Goal: Transaction & Acquisition: Purchase product/service

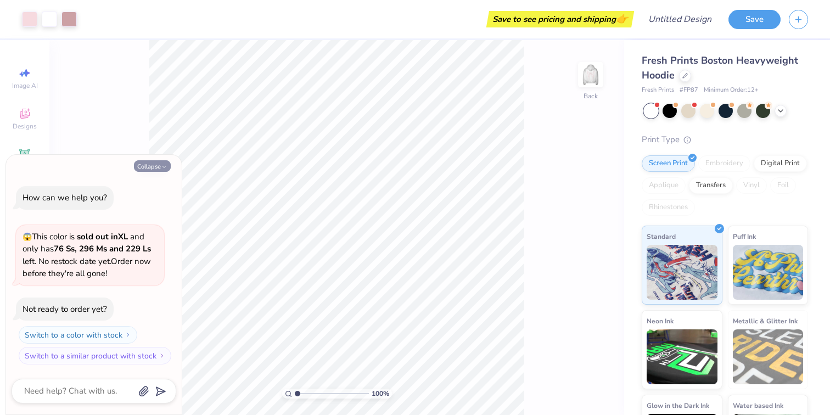
click at [161, 165] on icon "button" at bounding box center [164, 167] width 7 height 7
type textarea "x"
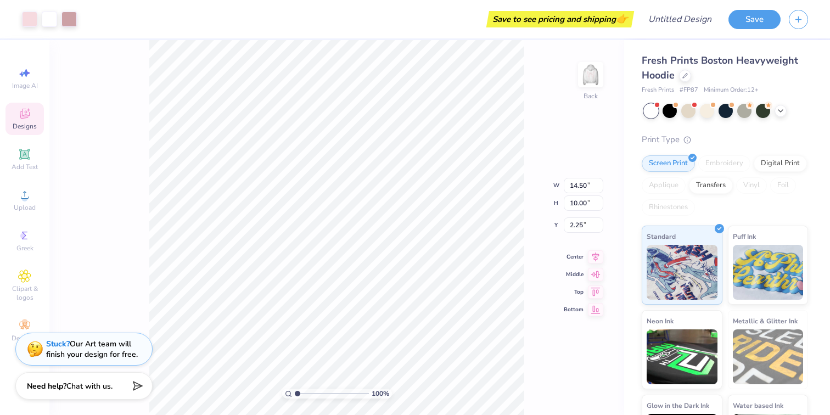
type input "2.24"
click at [655, 113] on div at bounding box center [651, 111] width 14 height 14
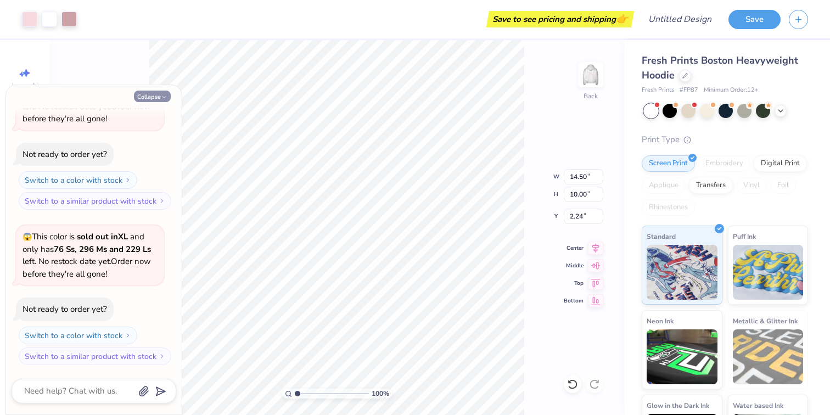
click at [161, 99] on icon "button" at bounding box center [164, 97] width 7 height 7
type textarea "x"
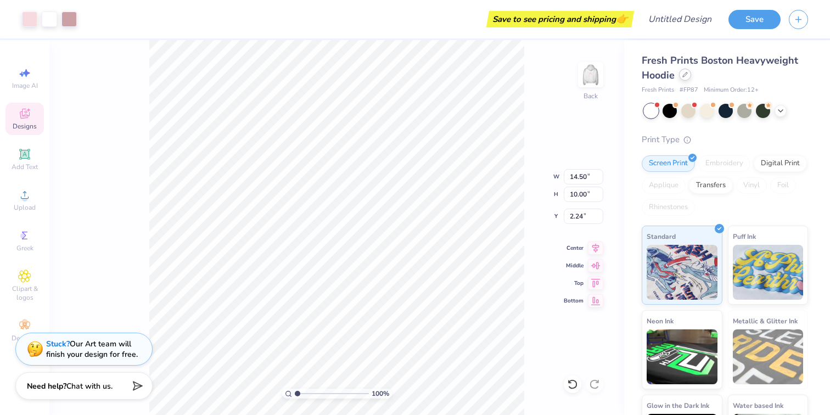
click at [687, 75] on icon at bounding box center [685, 74] width 5 height 5
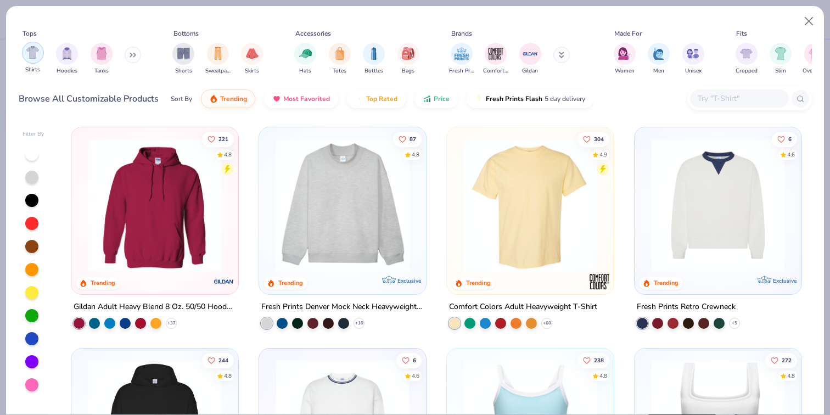
click at [38, 56] on img "filter for Shirts" at bounding box center [32, 52] width 13 height 13
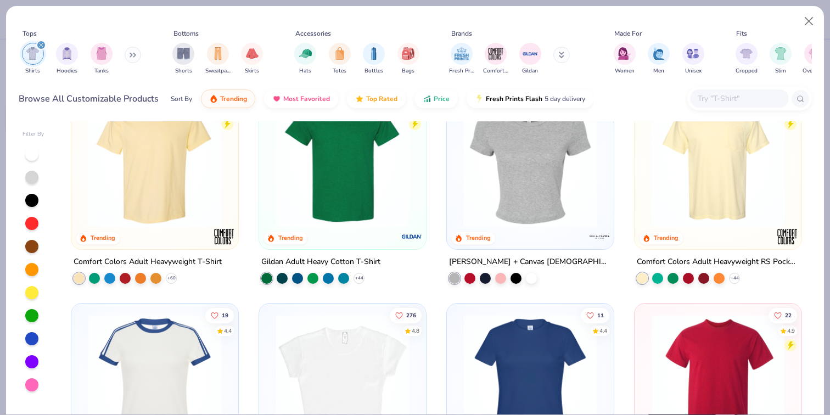
scroll to position [15, 0]
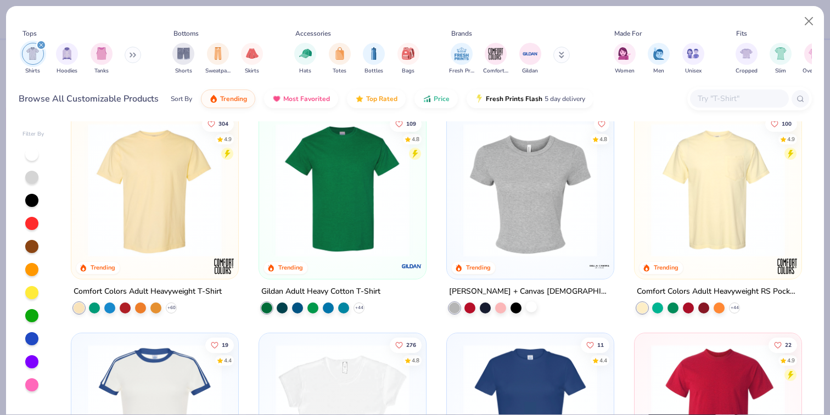
click at [528, 304] on div at bounding box center [531, 307] width 11 height 11
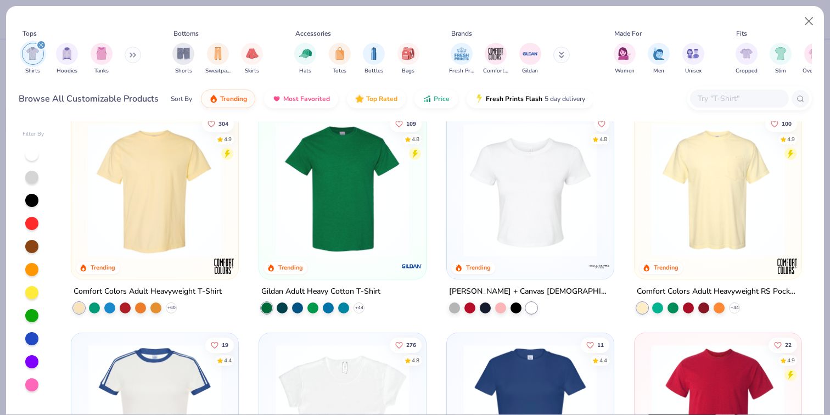
click at [544, 201] on img at bounding box center [530, 190] width 145 height 134
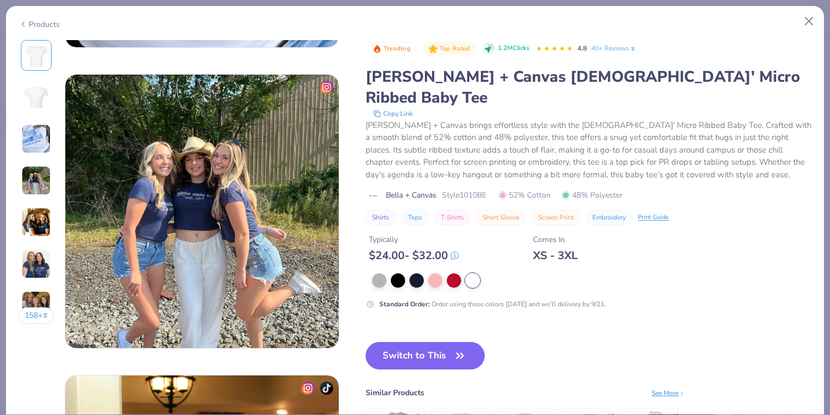
scroll to position [723, 0]
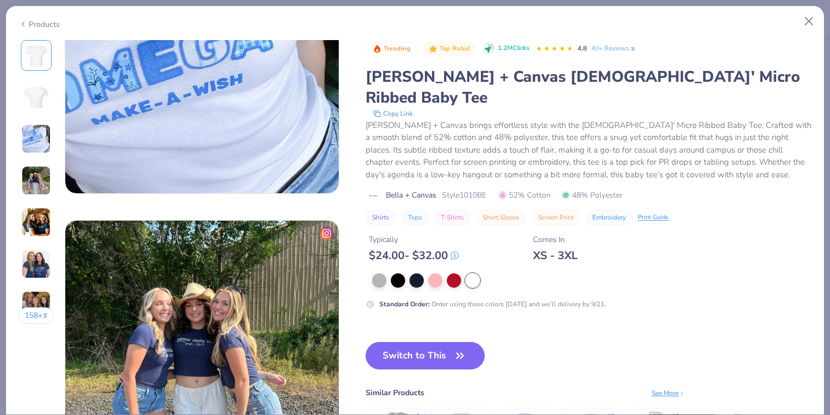
click at [42, 23] on div "Products" at bounding box center [39, 25] width 41 height 12
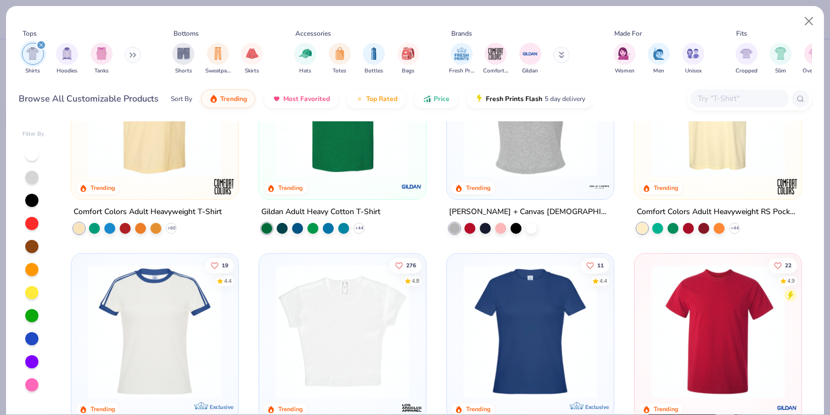
scroll to position [101, 0]
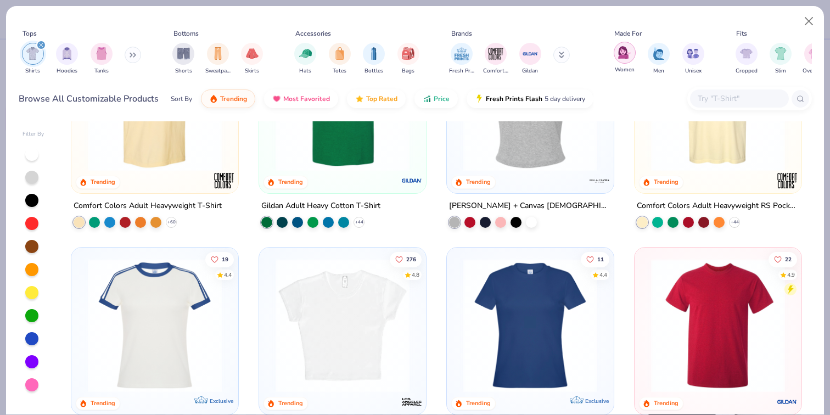
click at [624, 50] on img "filter for Women" at bounding box center [624, 52] width 13 height 13
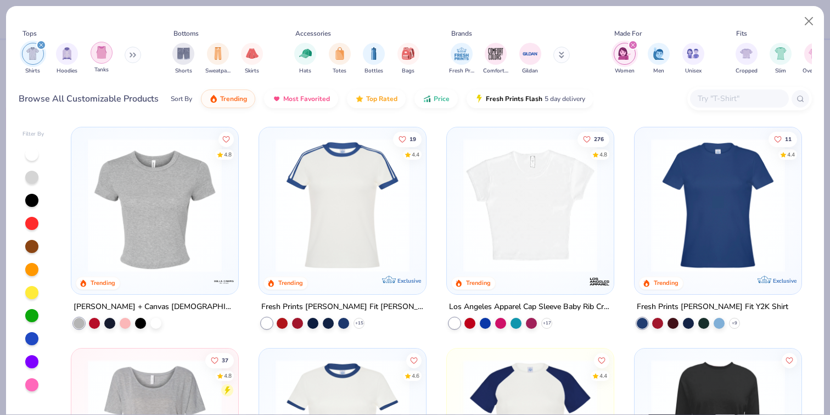
click at [107, 54] on div "filter for Tanks" at bounding box center [102, 53] width 22 height 22
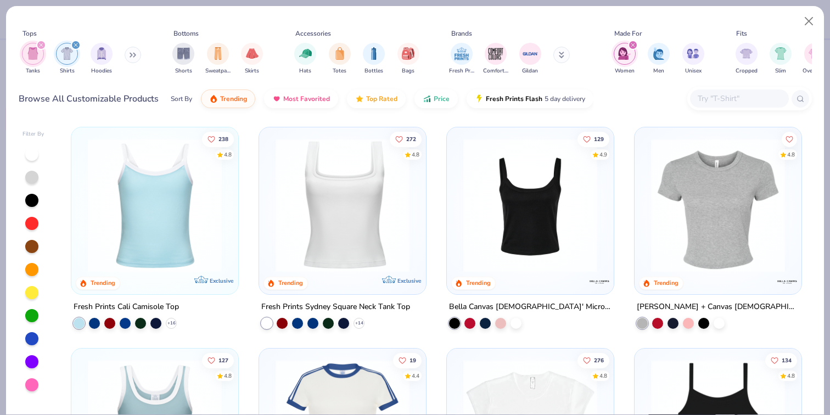
click at [497, 225] on img at bounding box center [530, 205] width 145 height 134
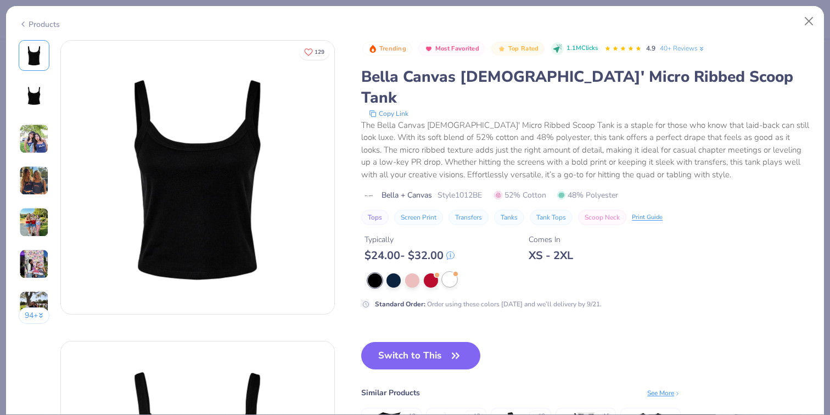
click at [448, 272] on div at bounding box center [450, 279] width 14 height 14
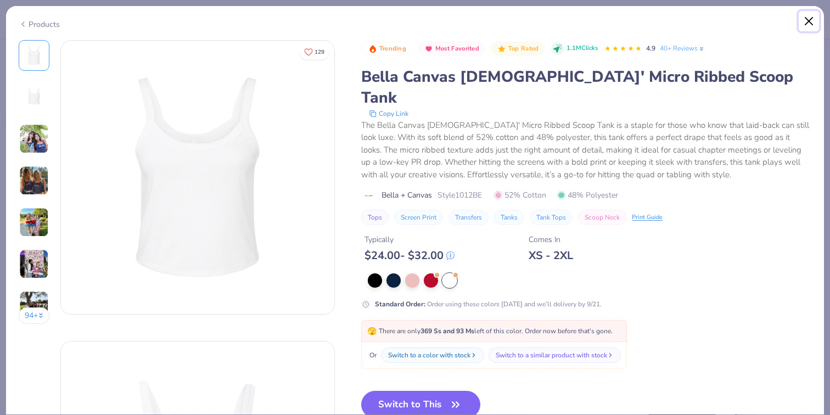
click at [814, 26] on button "Close" at bounding box center [809, 21] width 21 height 21
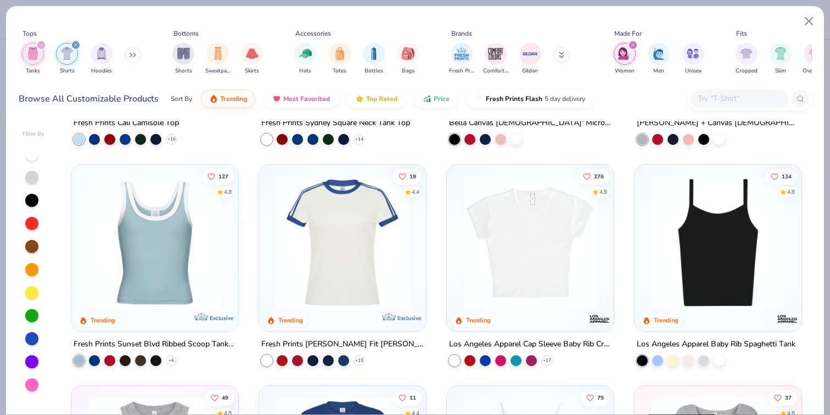
scroll to position [188, 0]
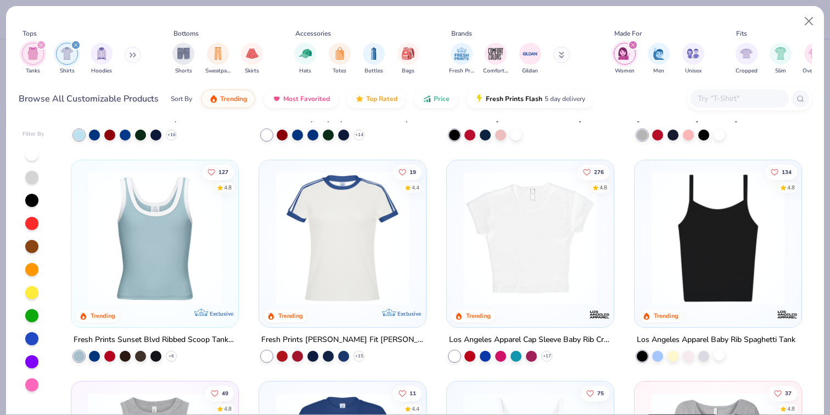
click at [719, 356] on div at bounding box center [719, 354] width 11 height 11
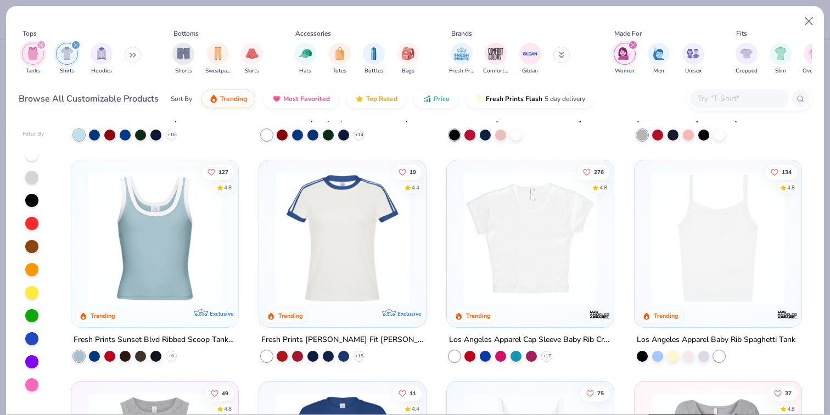
click at [725, 254] on img at bounding box center [718, 238] width 145 height 134
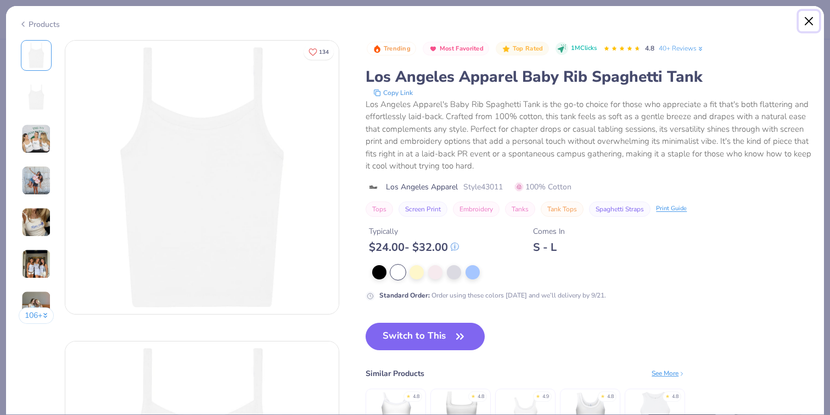
click at [807, 13] on button "Close" at bounding box center [809, 21] width 21 height 21
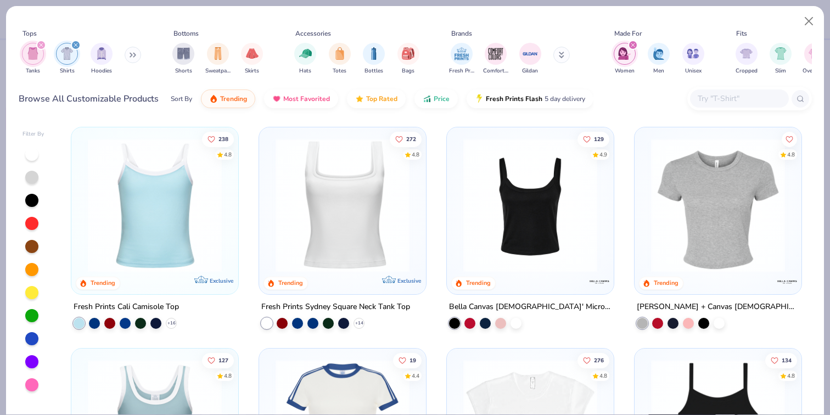
click at [560, 200] on img at bounding box center [530, 205] width 145 height 134
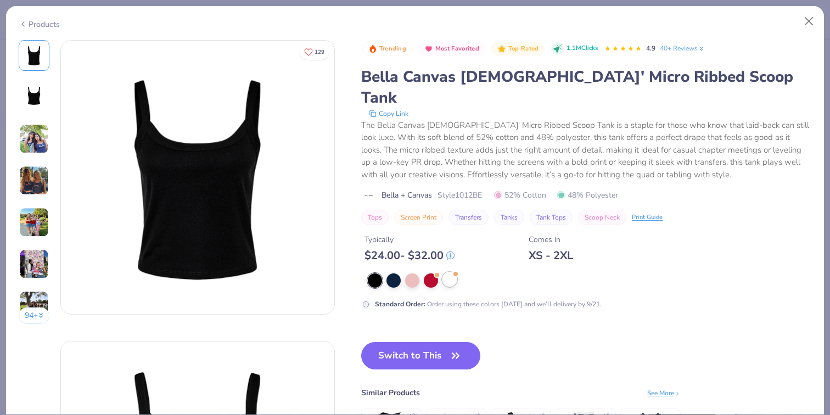
click at [450, 272] on div at bounding box center [450, 279] width 14 height 14
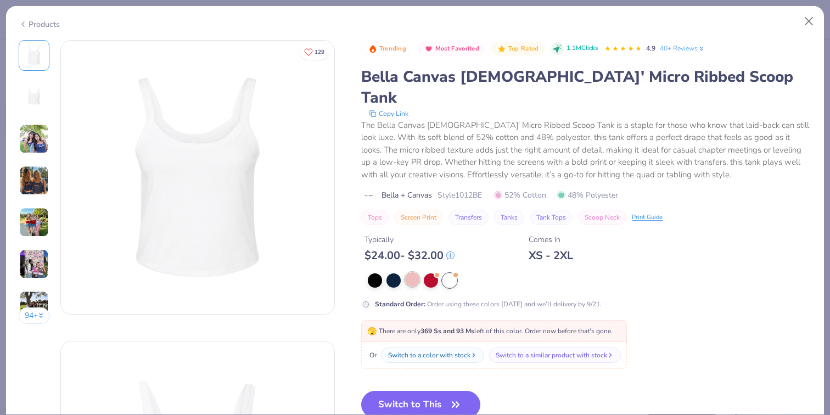
click at [411, 272] on div at bounding box center [412, 279] width 14 height 14
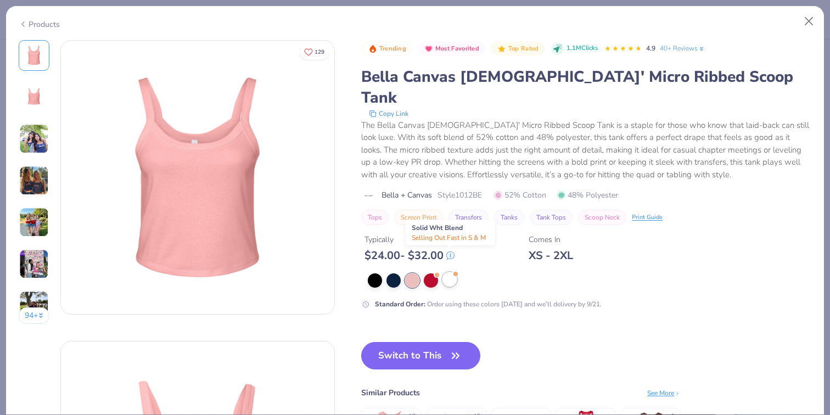
click at [451, 272] on div at bounding box center [450, 279] width 14 height 14
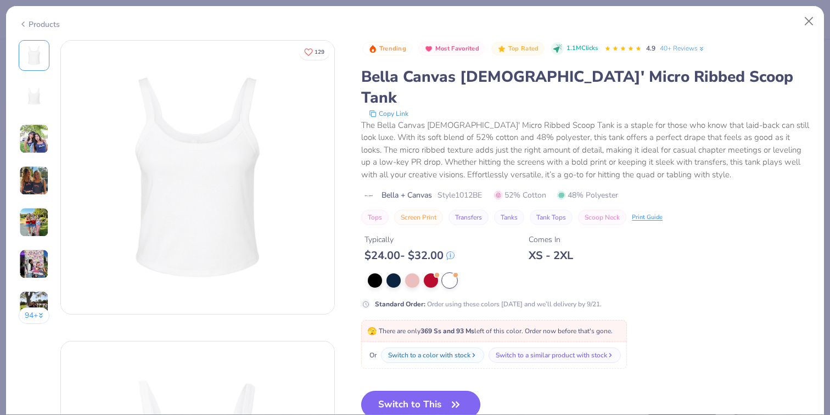
click at [410, 391] on button "Switch to This" at bounding box center [420, 404] width 119 height 27
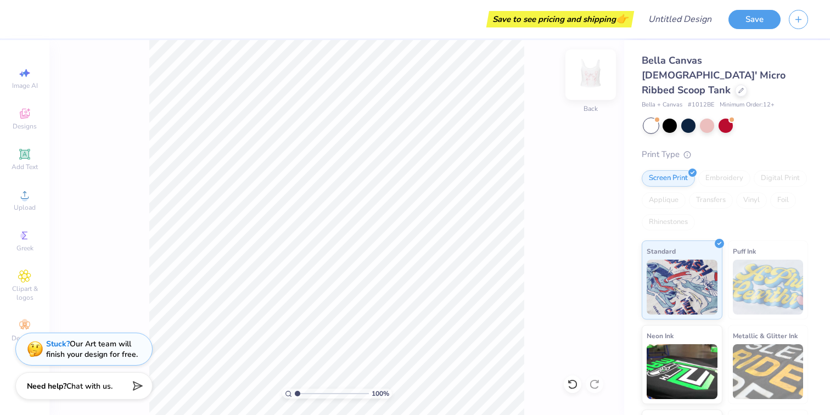
click at [592, 86] on img at bounding box center [591, 75] width 44 height 44
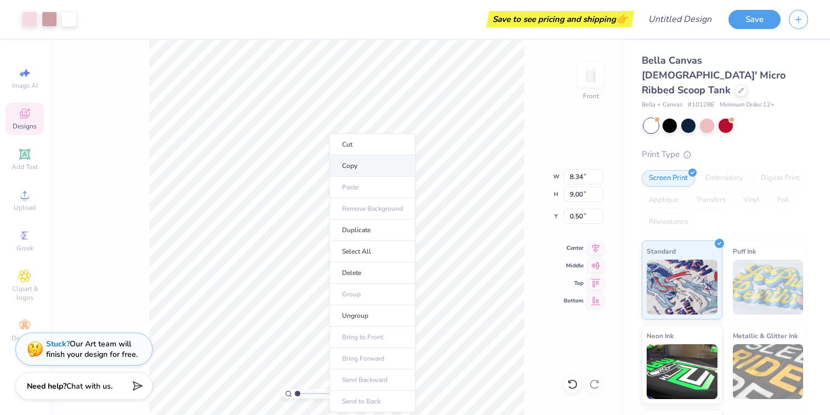
click at [383, 161] on li "Copy" at bounding box center [373, 165] width 86 height 21
click at [592, 71] on img at bounding box center [591, 75] width 44 height 44
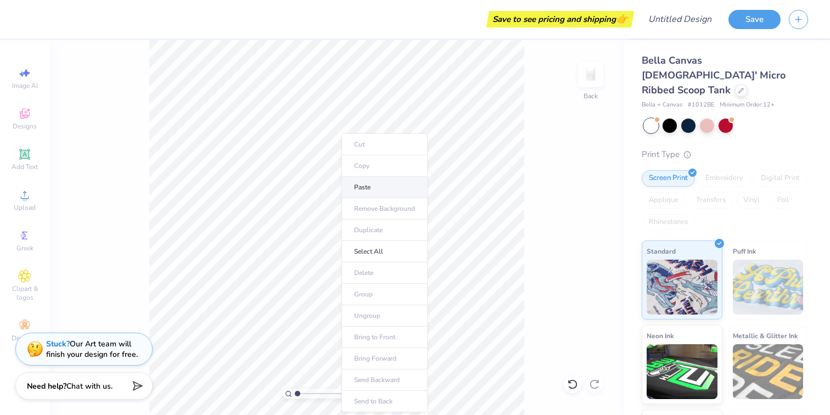
click at [372, 194] on li "Paste" at bounding box center [385, 187] width 86 height 21
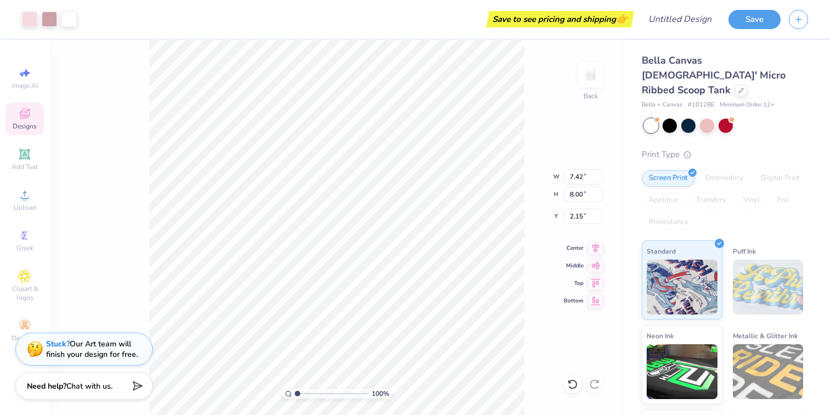
type input "0.50"
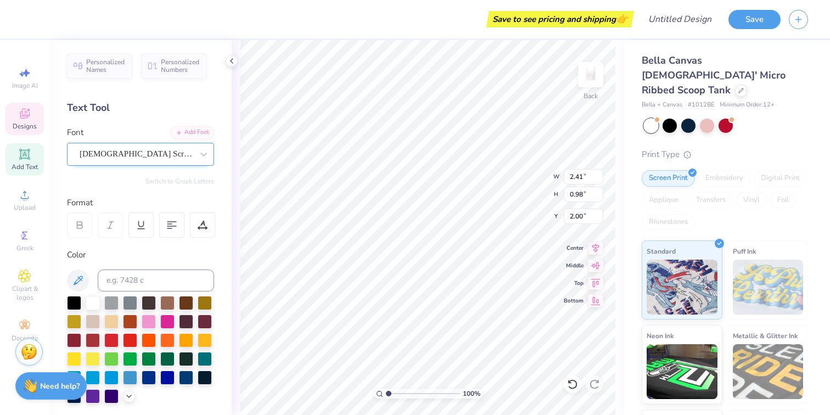
click at [126, 157] on div "[DEMOGRAPHIC_DATA] Scribe" at bounding box center [136, 154] width 115 height 17
type textarea "A"
click at [27, 248] on span "Greek" at bounding box center [24, 248] width 17 height 9
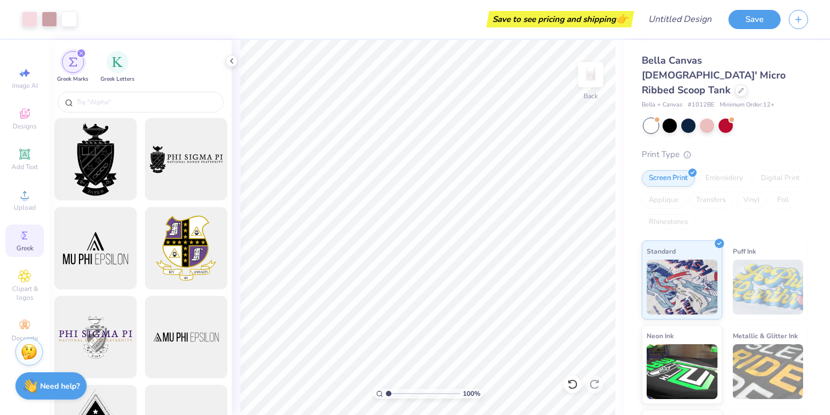
click at [19, 102] on div "Image AI Designs Add Text Upload Greek Clipart & logos Decorate" at bounding box center [24, 204] width 38 height 285
click at [26, 118] on icon at bounding box center [24, 113] width 13 height 13
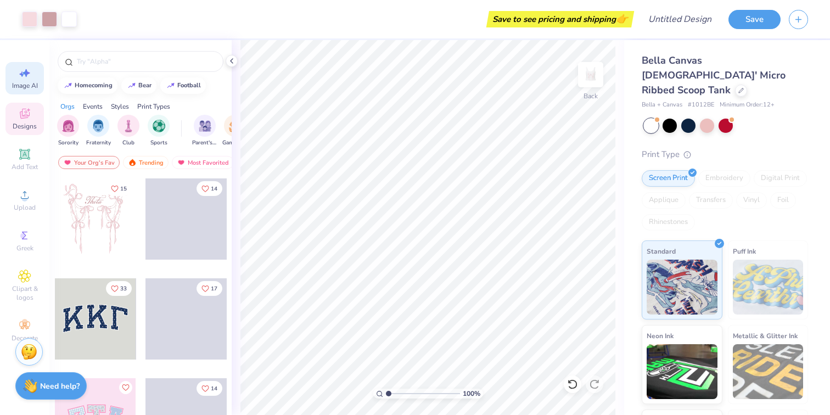
click at [27, 88] on span "Image AI" at bounding box center [25, 85] width 26 height 9
select select "4"
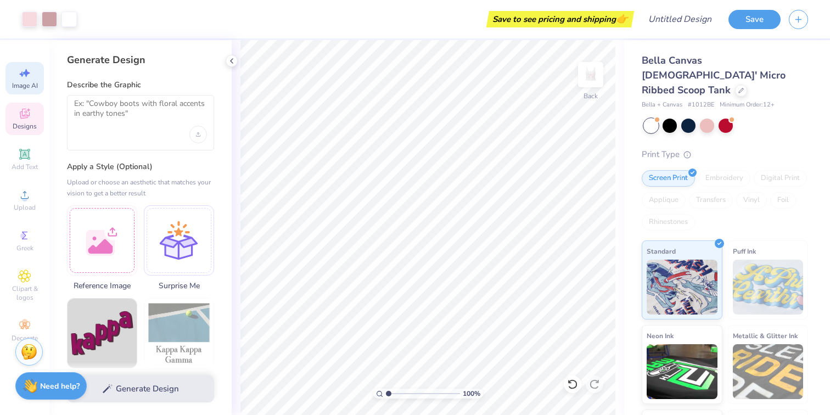
click at [36, 114] on div "Designs" at bounding box center [24, 119] width 38 height 32
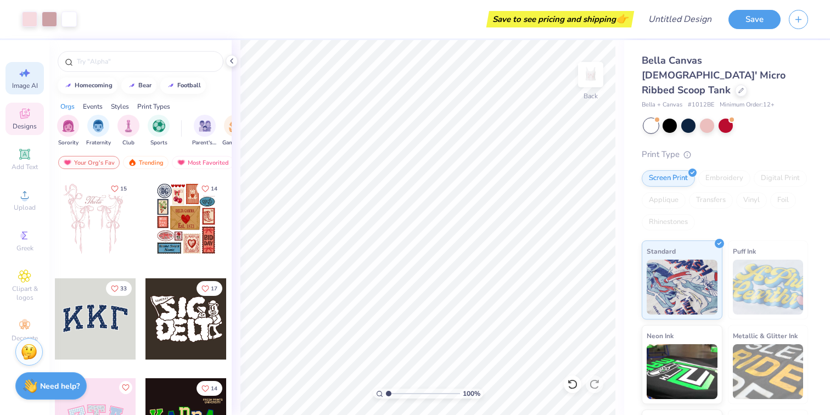
click at [31, 76] on icon at bounding box center [24, 72] width 13 height 13
select select "4"
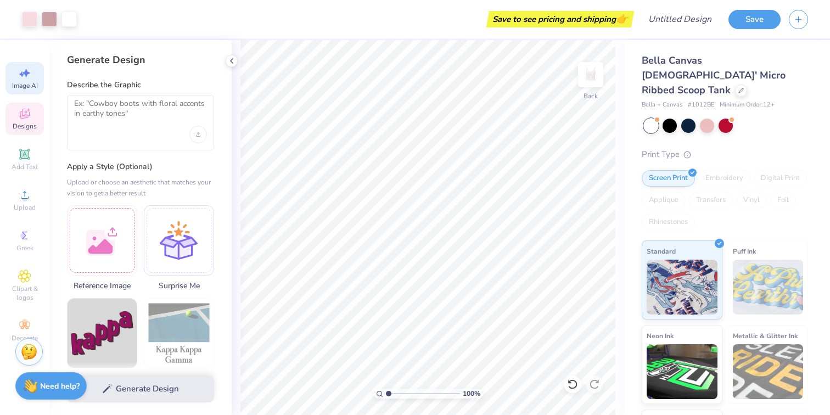
click at [23, 130] on span "Designs" at bounding box center [25, 126] width 24 height 9
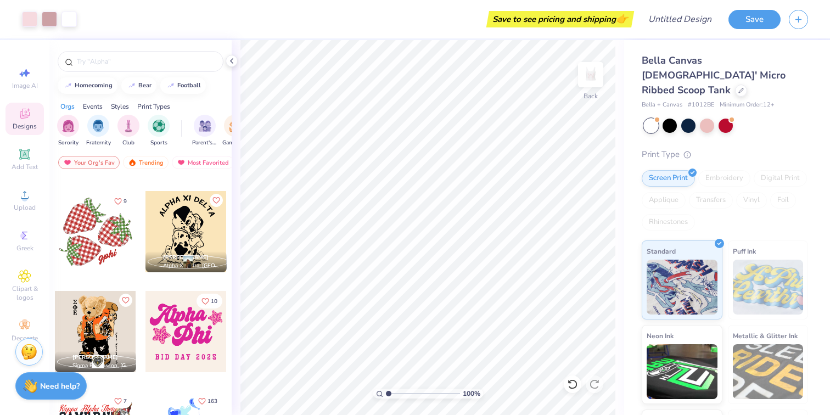
scroll to position [1791, 0]
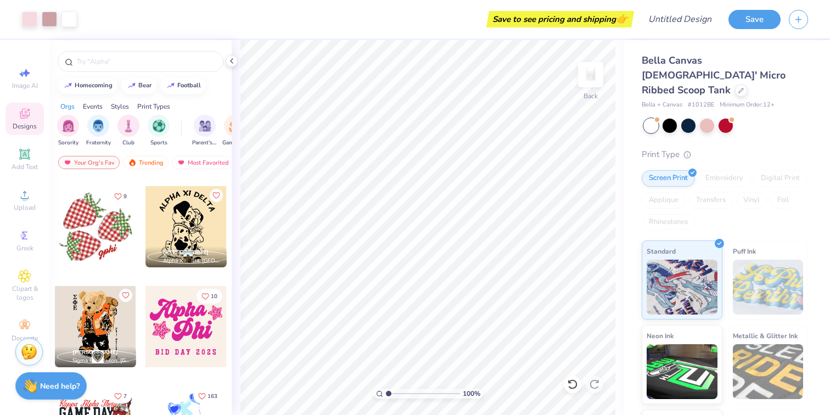
click at [109, 232] on div at bounding box center [95, 226] width 81 height 81
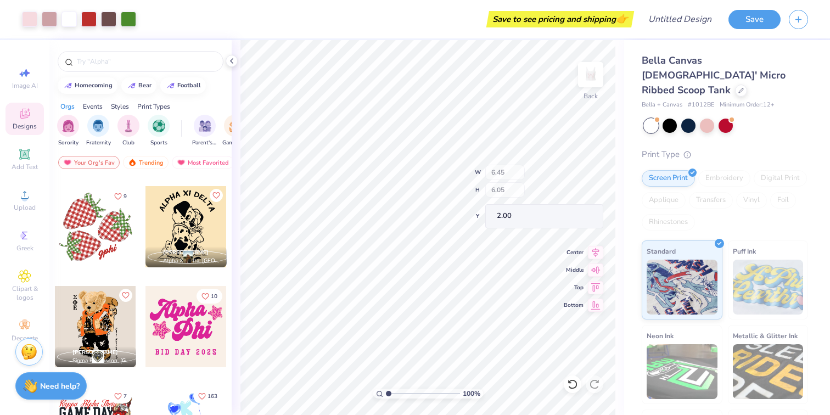
type input "3.50"
type input "8.01"
type input "0.51"
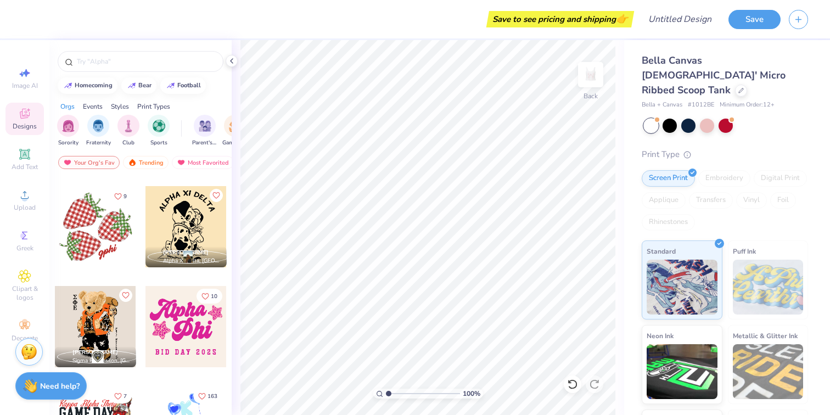
click at [110, 207] on div at bounding box center [95, 226] width 81 height 81
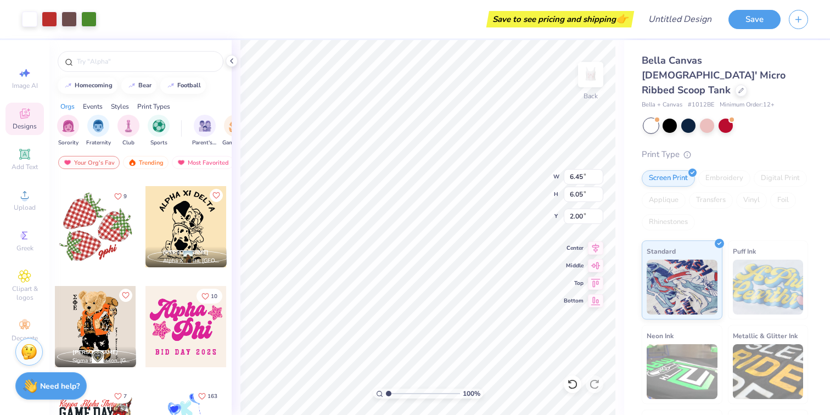
type input "1.13"
type input "1.50"
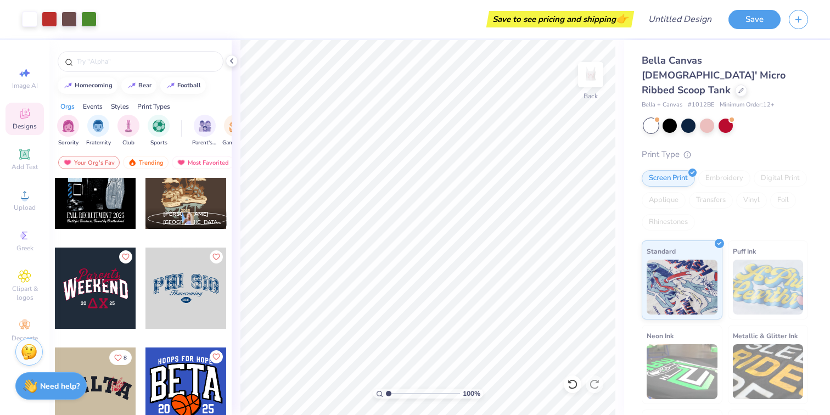
scroll to position [5664, 0]
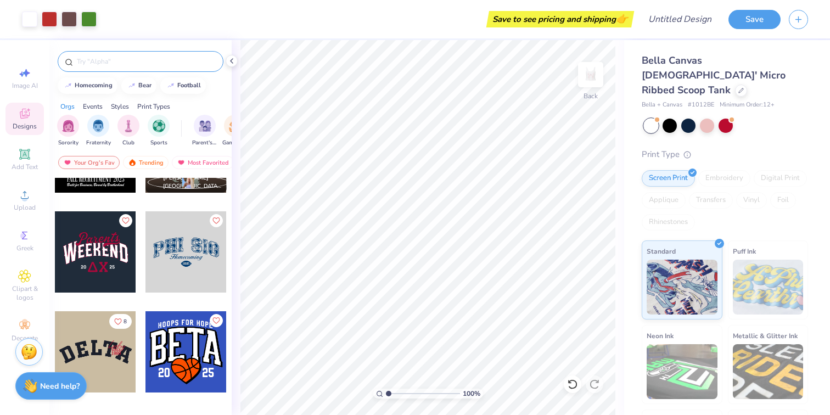
click at [129, 64] on input "text" at bounding box center [146, 61] width 141 height 11
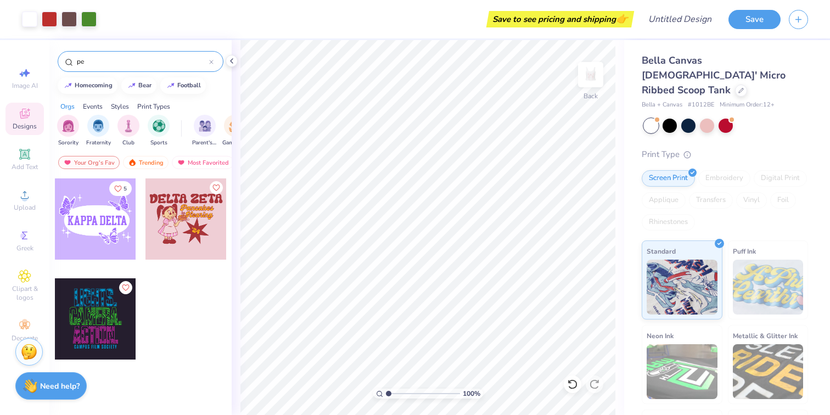
type input "p"
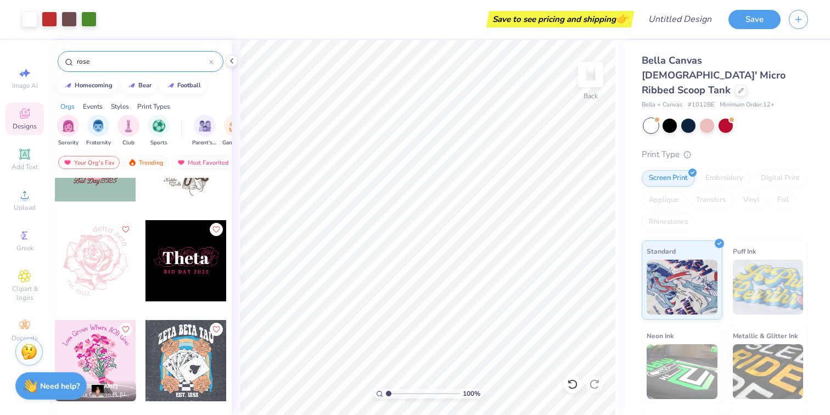
scroll to position [857, 0]
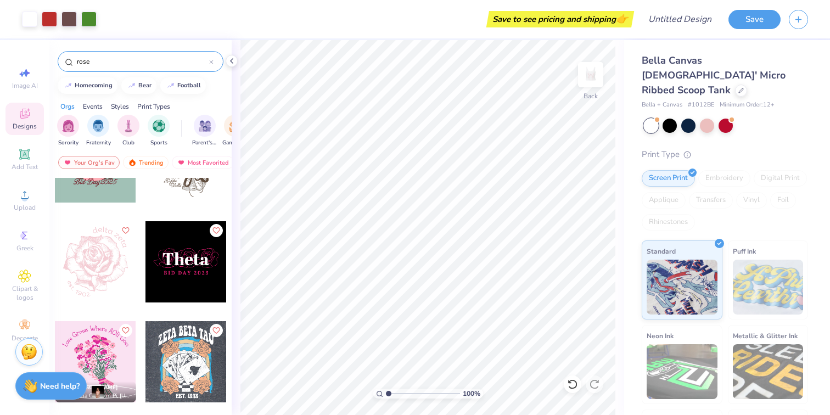
type input "rose"
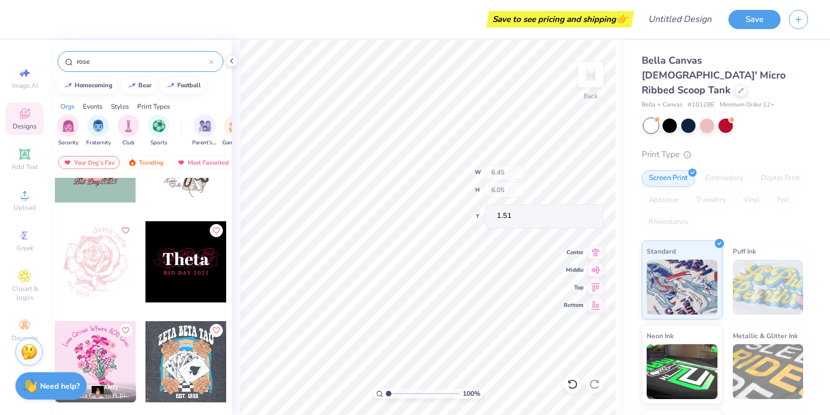
type input "1.51"
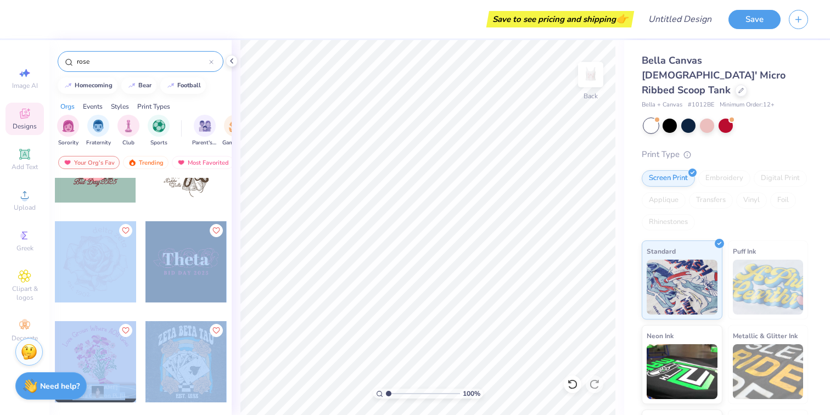
click at [458, 231] on div "Save to see pricing and shipping 👉 Design Title Save Image AI Designs Add Text …" at bounding box center [415, 207] width 830 height 415
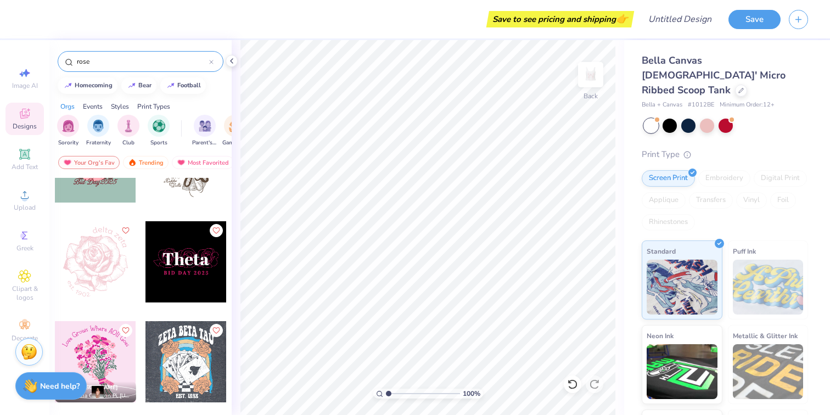
click at [48, 280] on div "Image AI Designs Add Text Upload Greek Clipart & logos Decorate" at bounding box center [24, 227] width 49 height 375
drag, startPoint x: 87, startPoint y: 270, endPoint x: 97, endPoint y: 265, distance: 10.8
click at [97, 265] on div at bounding box center [95, 261] width 81 height 81
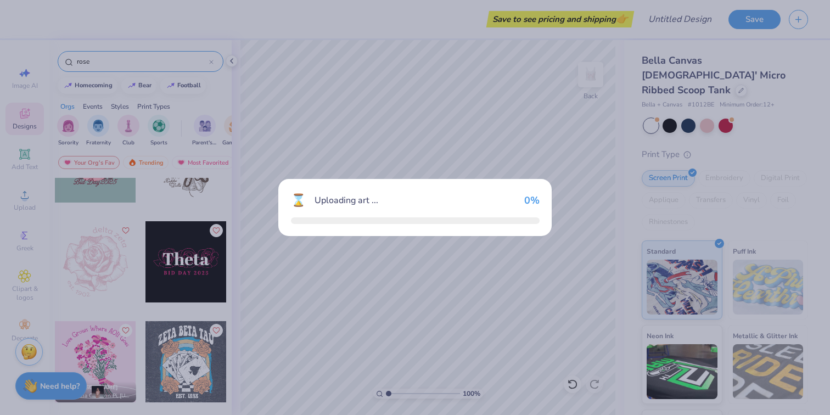
click at [97, 265] on div "⌛ Uploading art ... 0 %" at bounding box center [415, 207] width 830 height 415
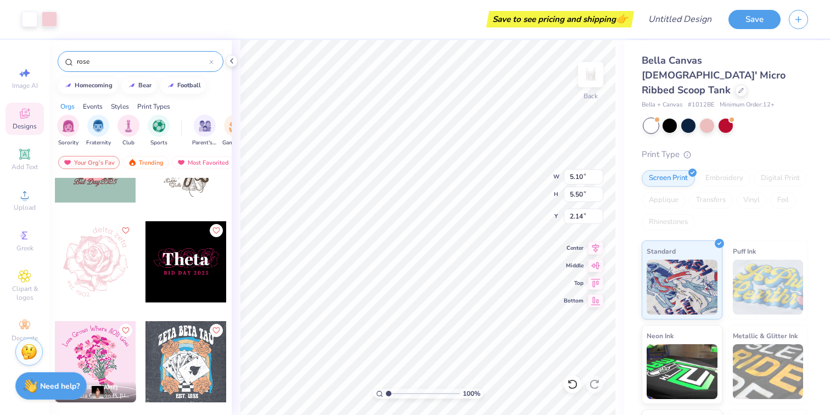
type input "5.10"
type input "5.50"
type input "2.14"
type input "5.61"
type input "6.05"
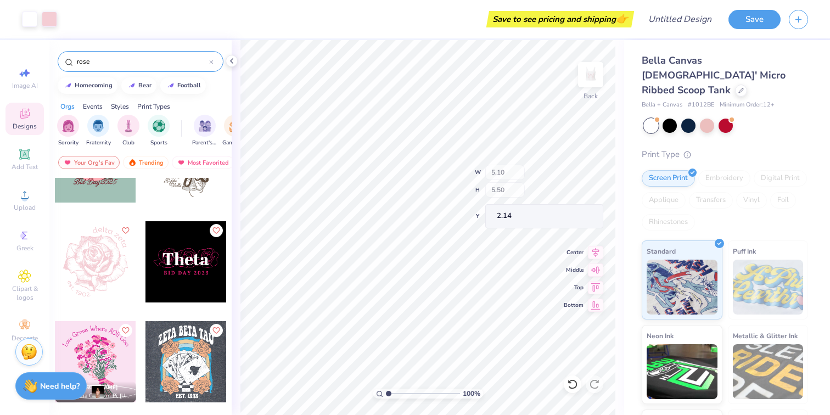
type input "0.72"
type input "0.71"
type input "4.19"
type input "4.51"
type input "1.54"
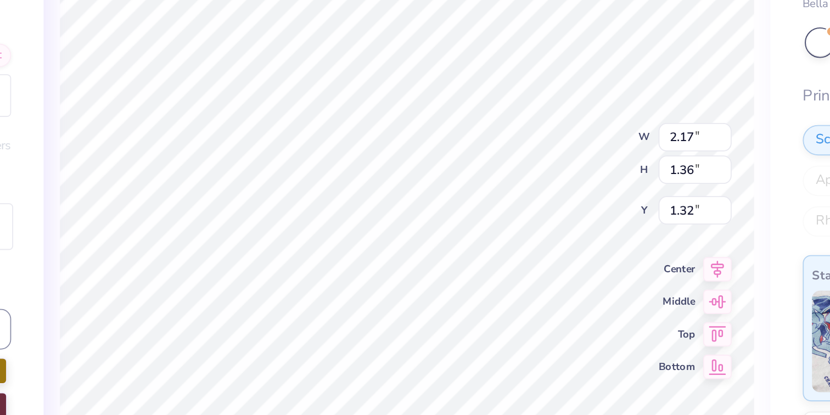
scroll to position [0, 0]
type textarea "d"
type textarea "alpha omega epsilon"
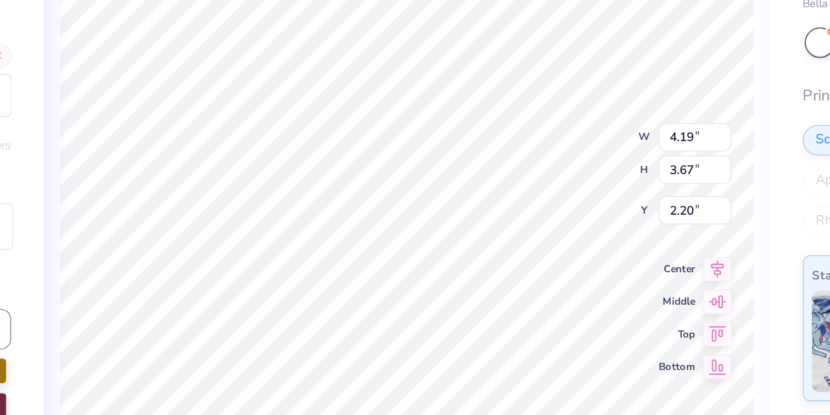
type input "4.19"
type input "3.67"
type input "2.20"
type input "4.40"
type input "2.56"
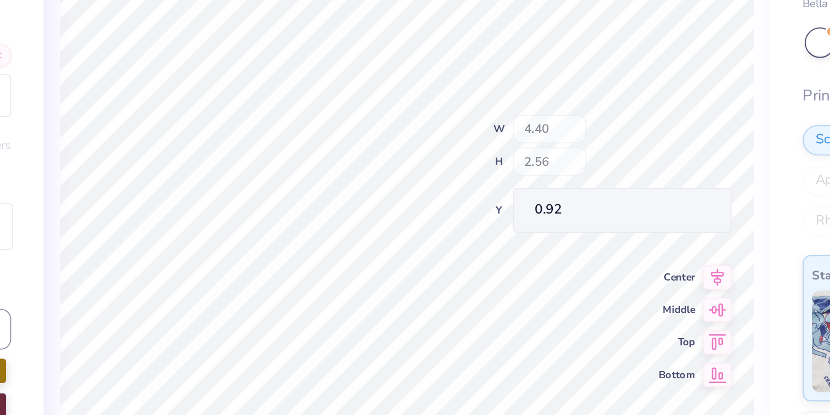
type input "1.35"
